Goal: Check status: Check status

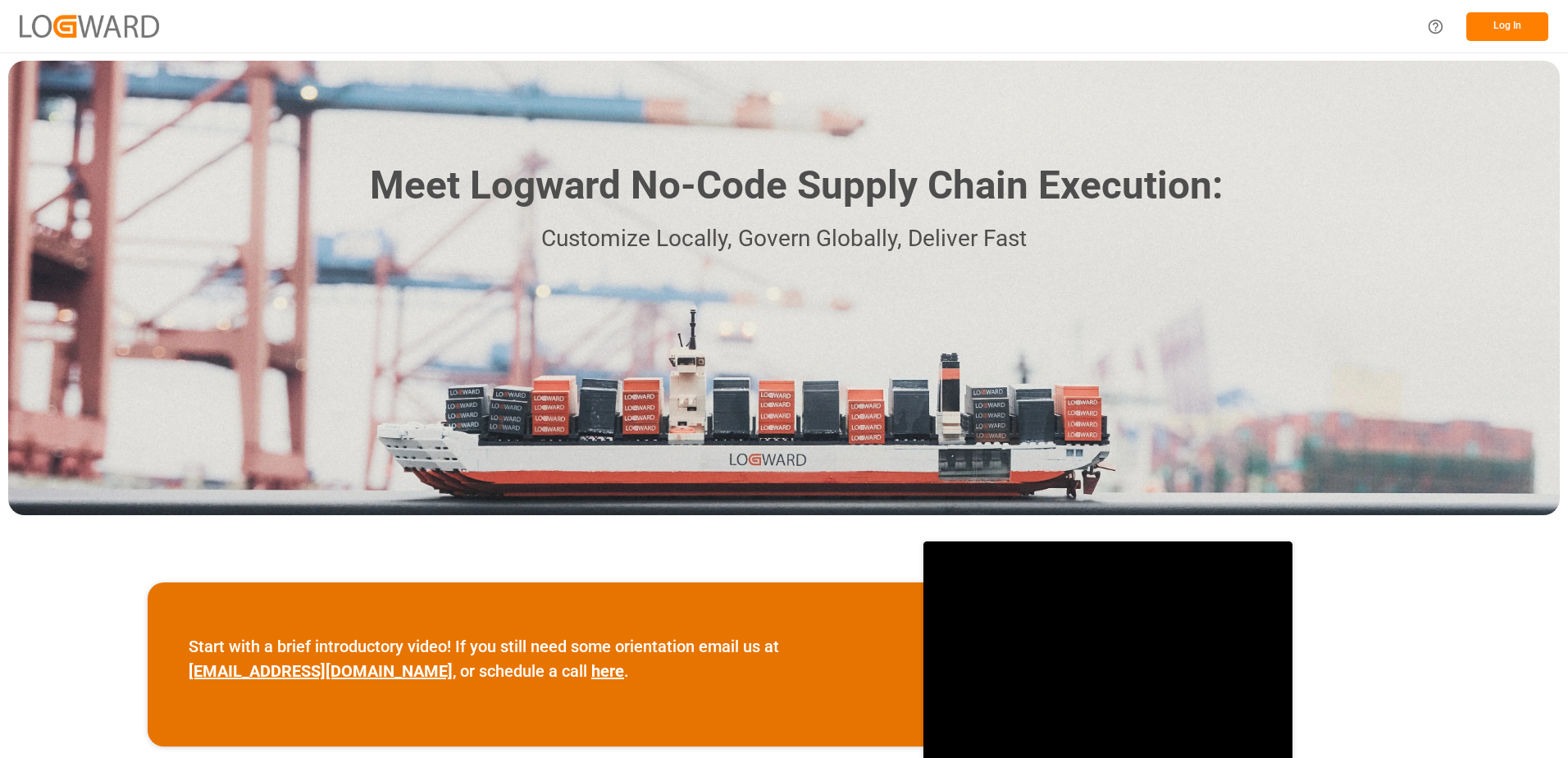
click at [1520, 22] on button "Log In" at bounding box center [1507, 26] width 82 height 28
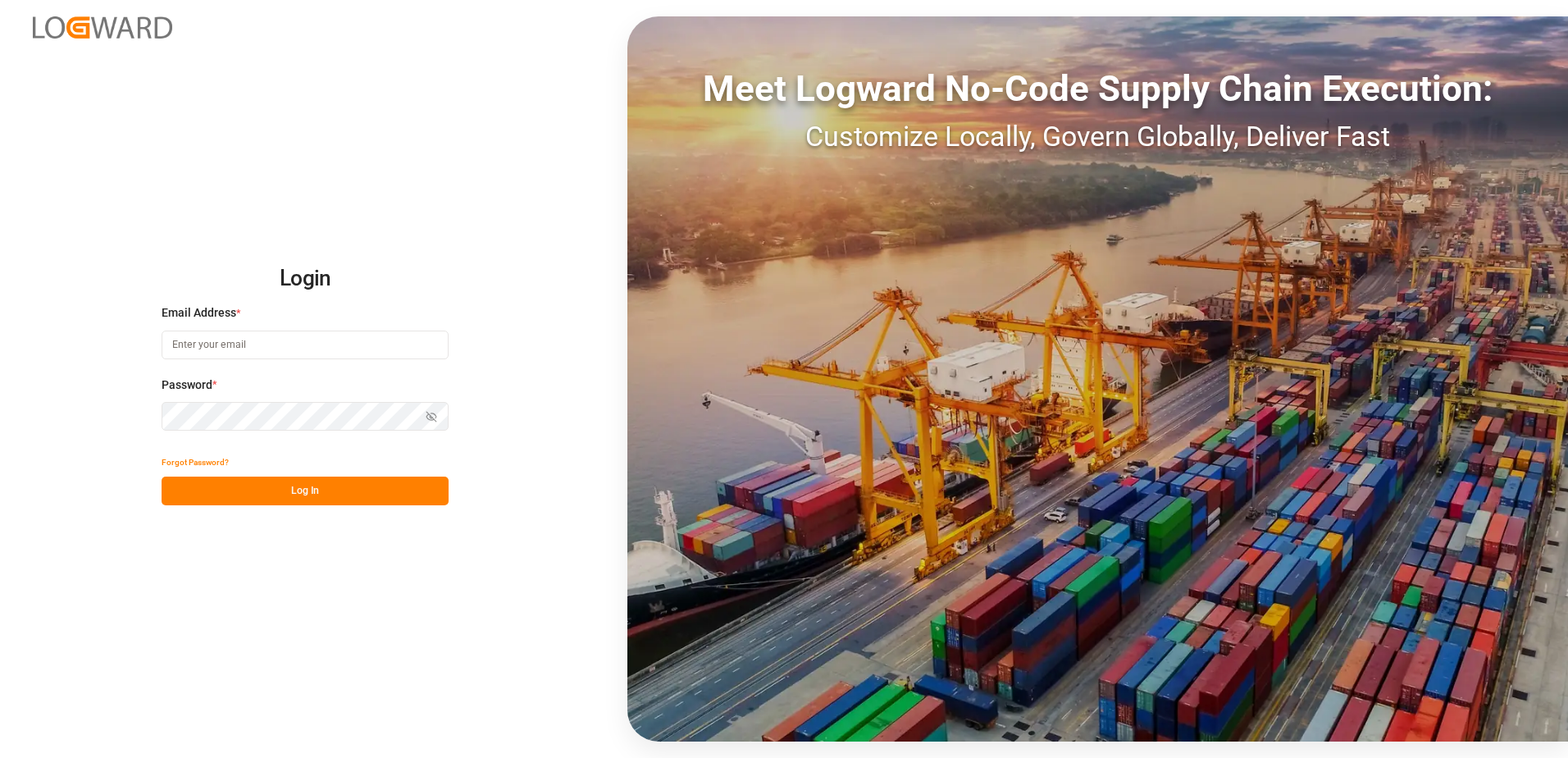
type input "[EMAIL_ADDRESS][PERSON_NAME][DOMAIN_NAME]"
click at [299, 499] on button "Log In" at bounding box center [305, 490] width 287 height 28
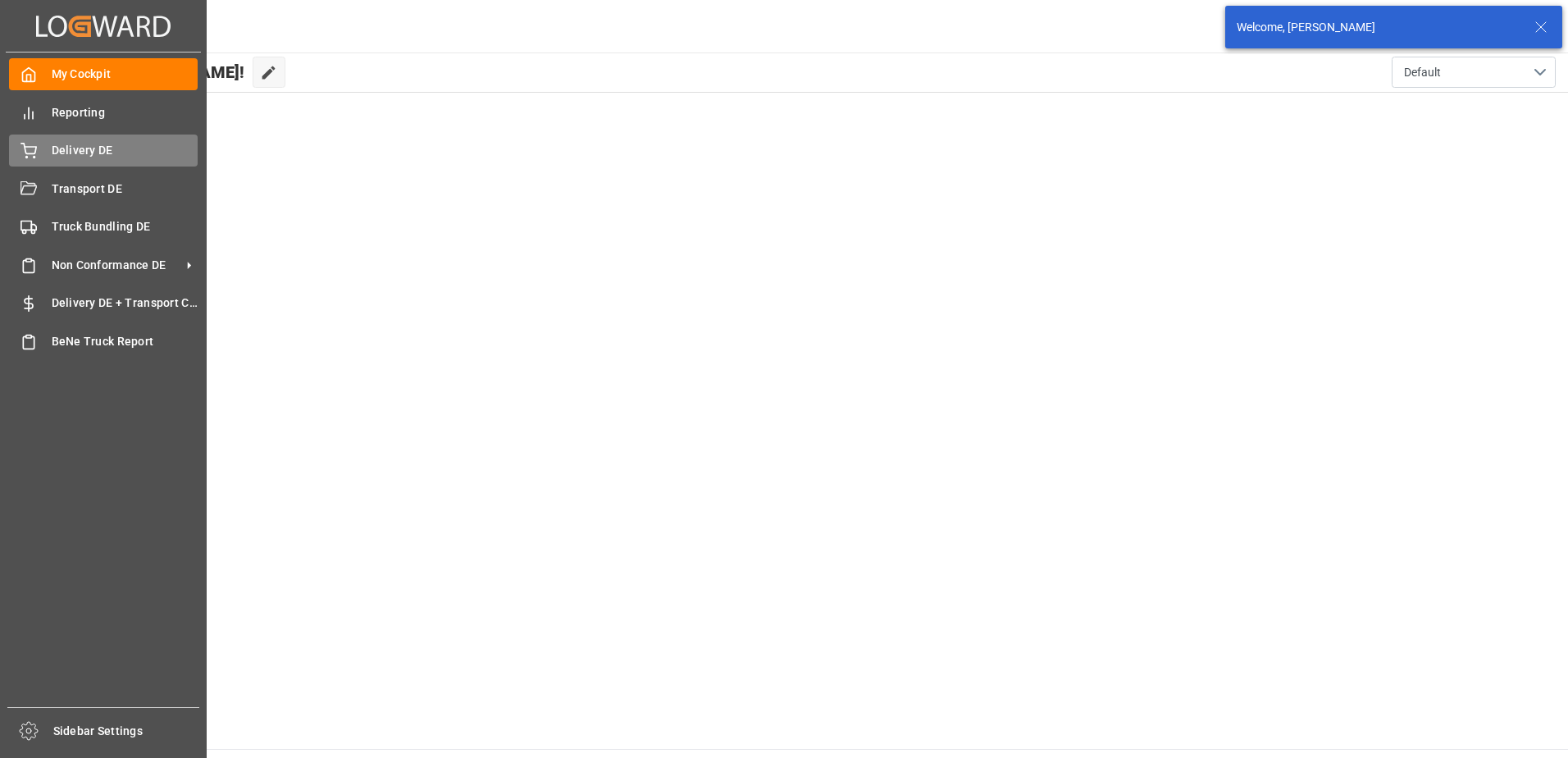
click at [50, 144] on div "Delivery DE Delivery DE" at bounding box center [103, 150] width 189 height 32
